Goal: Find specific page/section: Find specific page/section

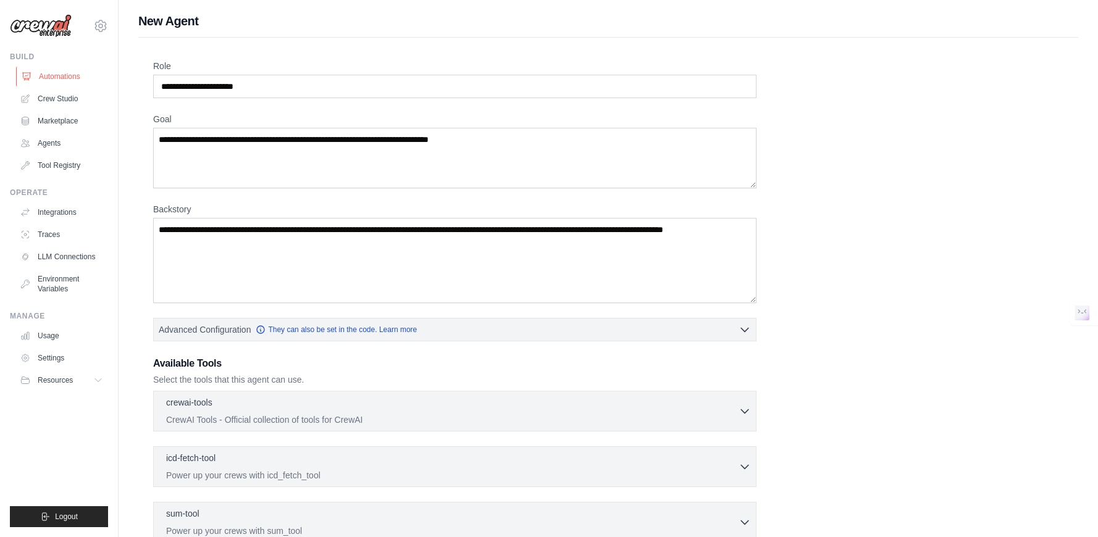
click at [57, 81] on link "Automations" at bounding box center [62, 77] width 93 height 20
click at [57, 74] on link "Automations" at bounding box center [62, 77] width 93 height 20
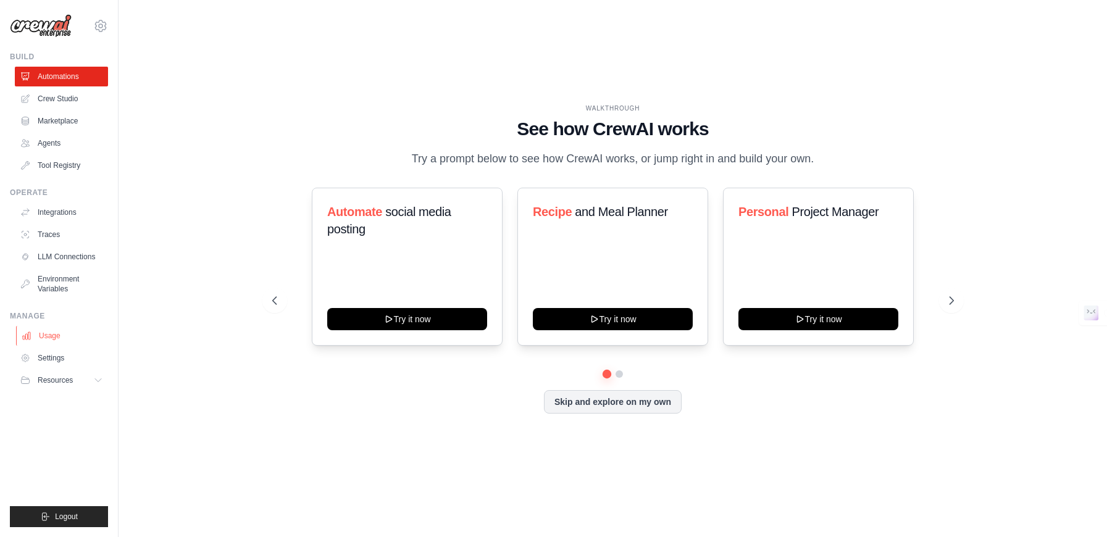
click at [53, 334] on link "Usage" at bounding box center [62, 336] width 93 height 20
